Goal: Communication & Community: Answer question/provide support

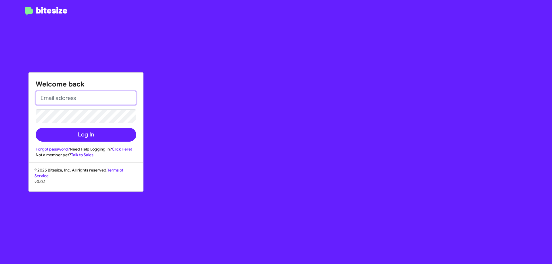
click at [67, 95] on input "email" at bounding box center [86, 98] width 101 height 14
type input "C"
type input "[EMAIL_ADDRESS][DOMAIN_NAME]"
click at [36, 128] on button "Log In" at bounding box center [86, 135] width 101 height 14
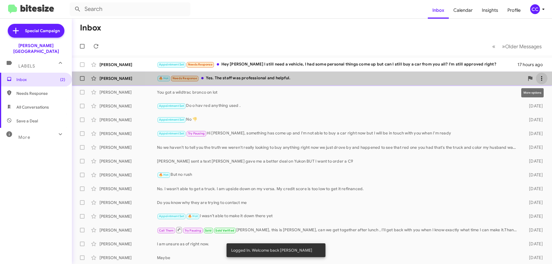
click at [538, 76] on icon at bounding box center [541, 78] width 7 height 7
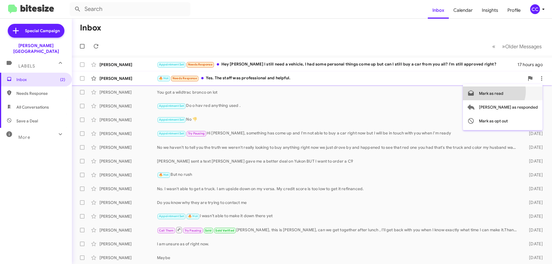
click at [503, 91] on span "Mark as read" at bounding box center [491, 94] width 24 height 14
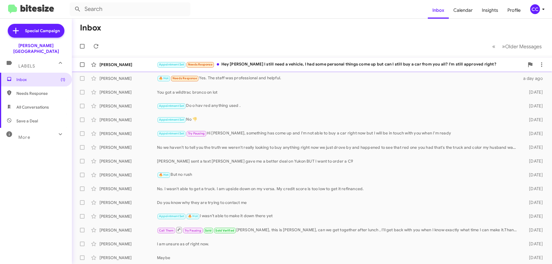
click at [112, 64] on div "[PERSON_NAME]" at bounding box center [128, 65] width 58 height 6
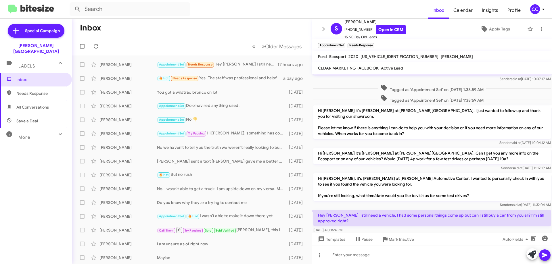
scroll to position [28, 0]
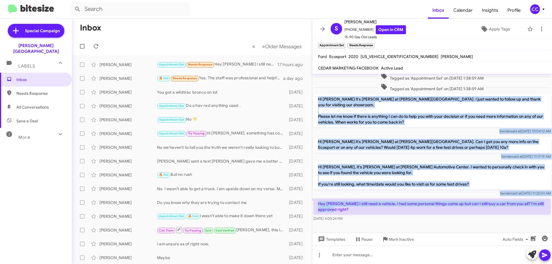
drag, startPoint x: 350, startPoint y: 211, endPoint x: 315, endPoint y: 99, distance: 117.7
click at [315, 99] on div "Hi [PERSON_NAME] this is [PERSON_NAME], General Manager at [PERSON_NAME] Automo…" at bounding box center [432, 134] width 240 height 177
copy div "Hi [PERSON_NAME] it's [PERSON_NAME] at [PERSON_NAME][GEOGRAPHIC_DATA]. I just w…"
click at [384, 28] on link "Open in CRM" at bounding box center [391, 29] width 30 height 9
